Goal: Information Seeking & Learning: Learn about a topic

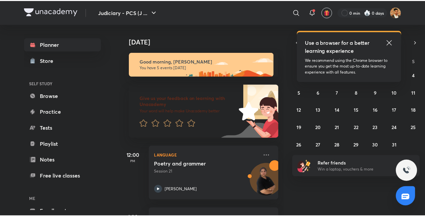
scroll to position [37, 0]
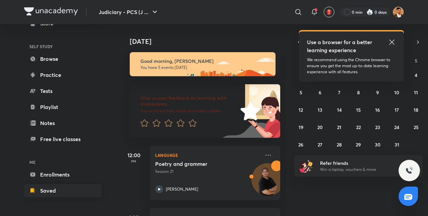
click at [46, 193] on link "Saved" at bounding box center [63, 190] width 78 height 13
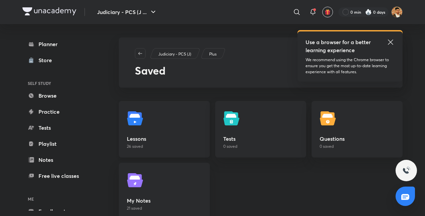
click at [143, 123] on img at bounding box center [136, 118] width 19 height 19
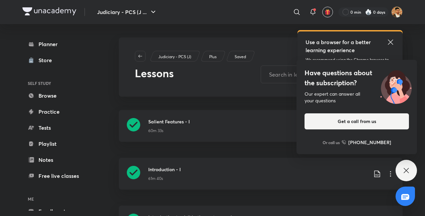
click at [343, 45] on icon at bounding box center [390, 42] width 8 height 8
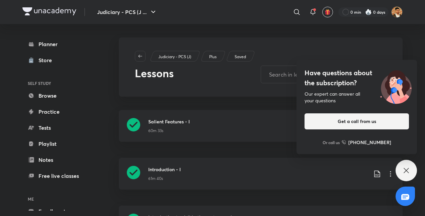
click at [343, 170] on icon at bounding box center [405, 170] width 5 height 5
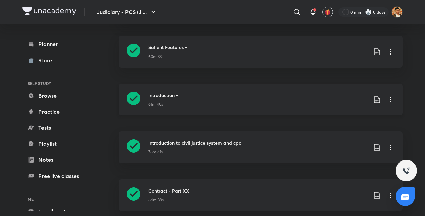
scroll to position [80, 0]
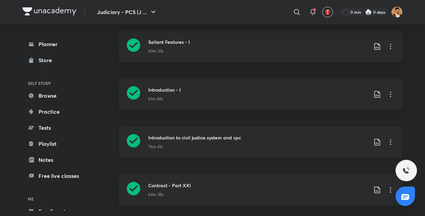
click at [343, 142] on icon at bounding box center [390, 142] width 8 height 8
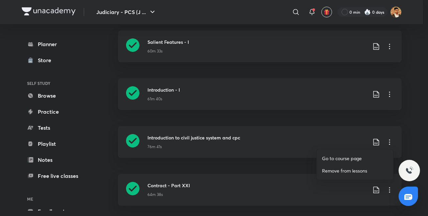
click at [340, 158] on p "Go to course page" at bounding box center [342, 158] width 40 height 7
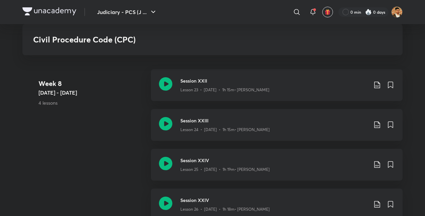
scroll to position [1458, 0]
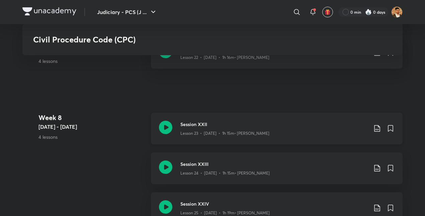
click at [166, 125] on icon at bounding box center [165, 127] width 13 height 13
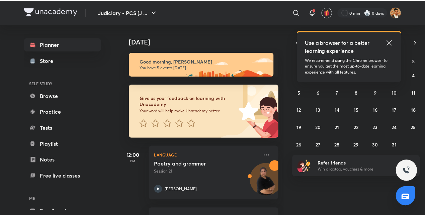
scroll to position [37, 0]
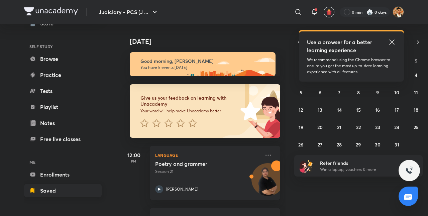
click at [43, 190] on link "Saved" at bounding box center [63, 190] width 78 height 13
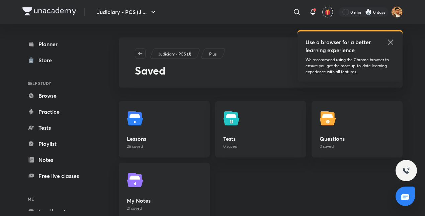
click at [140, 120] on img at bounding box center [136, 118] width 19 height 19
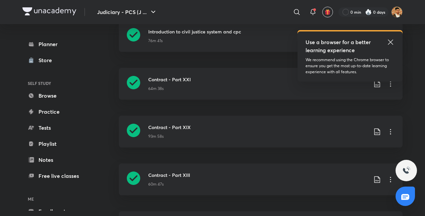
scroll to position [82, 0]
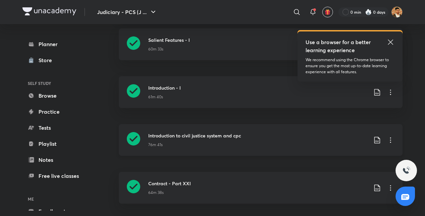
click at [390, 139] on icon at bounding box center [390, 140] width 8 height 8
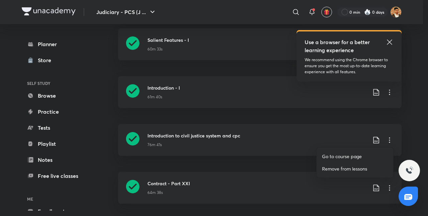
click at [335, 156] on p "Go to course page" at bounding box center [342, 156] width 40 height 7
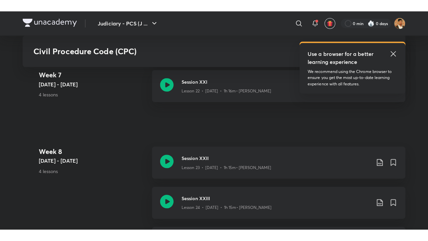
scroll to position [1436, 0]
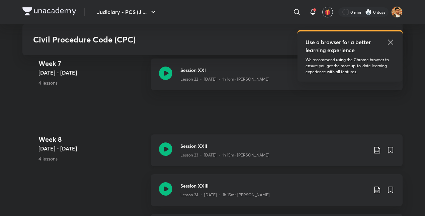
click at [166, 150] on icon at bounding box center [165, 148] width 13 height 13
